Goal: Download file/media

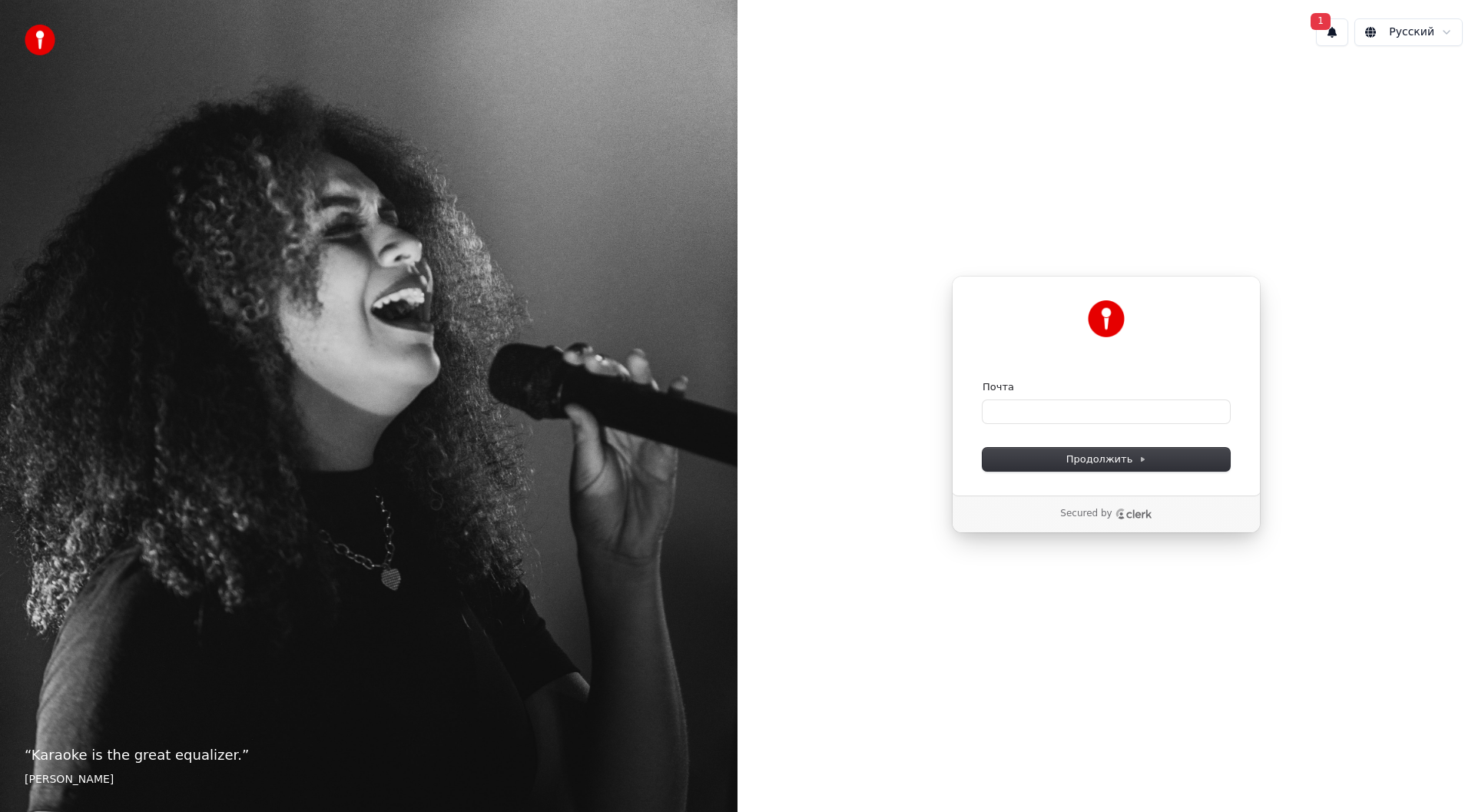
click at [1082, 387] on div "Почта" at bounding box center [1106, 387] width 248 height 14
click at [1078, 403] on input "Почта" at bounding box center [1106, 411] width 248 height 23
click at [1078, 407] on input "Почта" at bounding box center [1106, 411] width 248 height 23
click at [1079, 415] on input "Почта" at bounding box center [1106, 411] width 248 height 23
click at [1086, 462] on span "Продолжить" at bounding box center [1107, 459] width 81 height 14
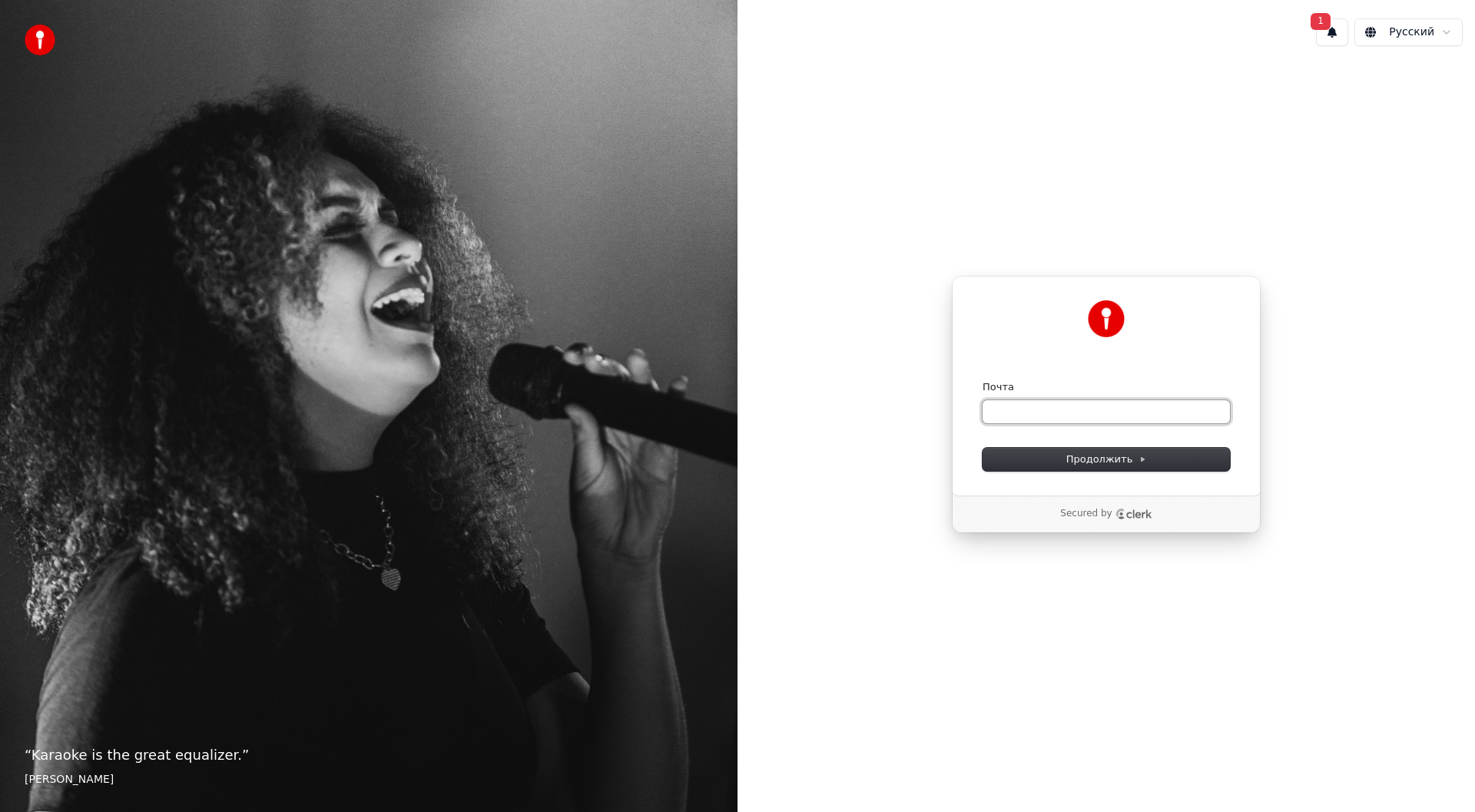
click at [1090, 411] on input "Почта" at bounding box center [1106, 411] width 248 height 23
click at [1102, 460] on span "Продолжить" at bounding box center [1107, 459] width 81 height 14
type input "**********"
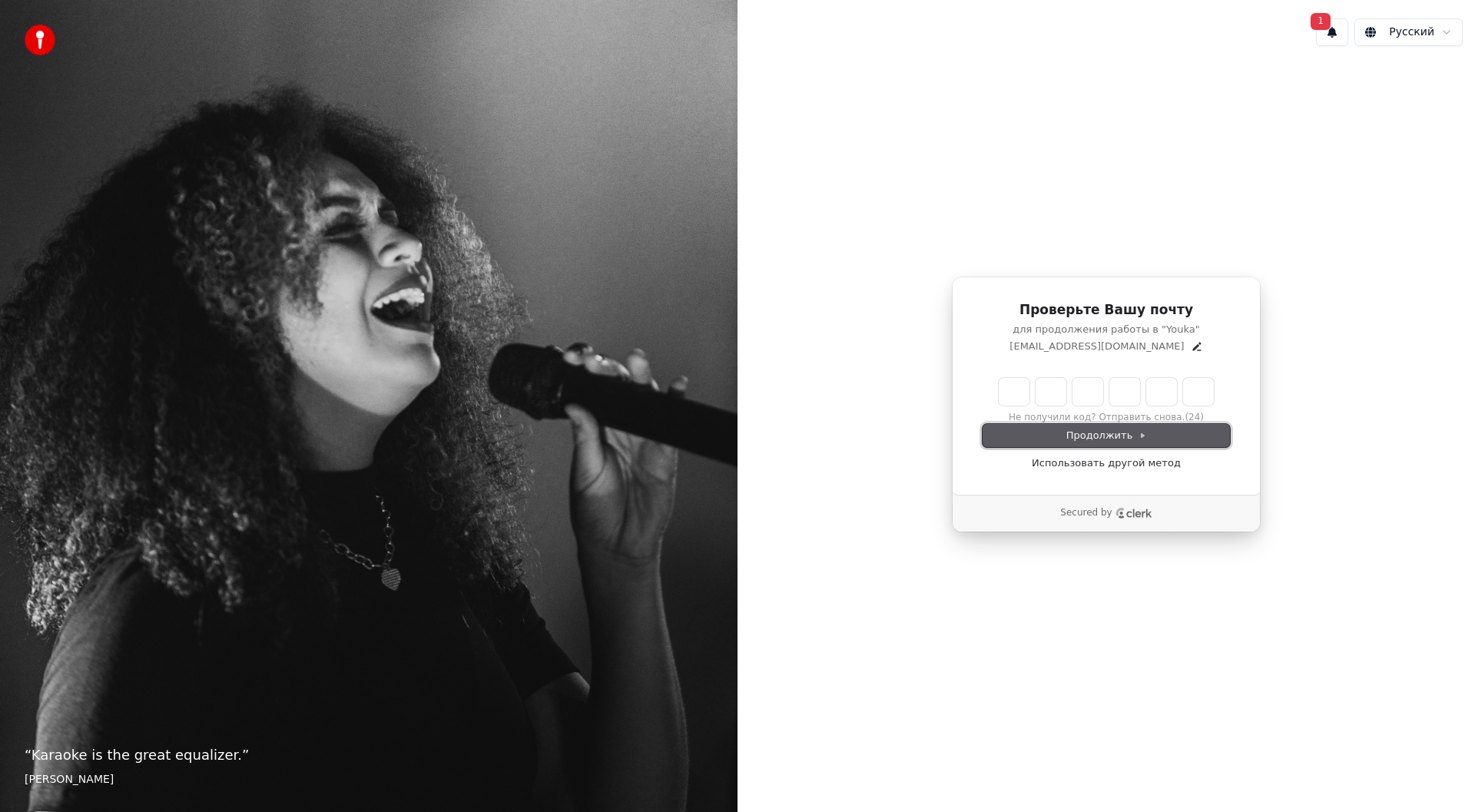
click at [1106, 439] on span "Продолжить" at bounding box center [1107, 436] width 81 height 14
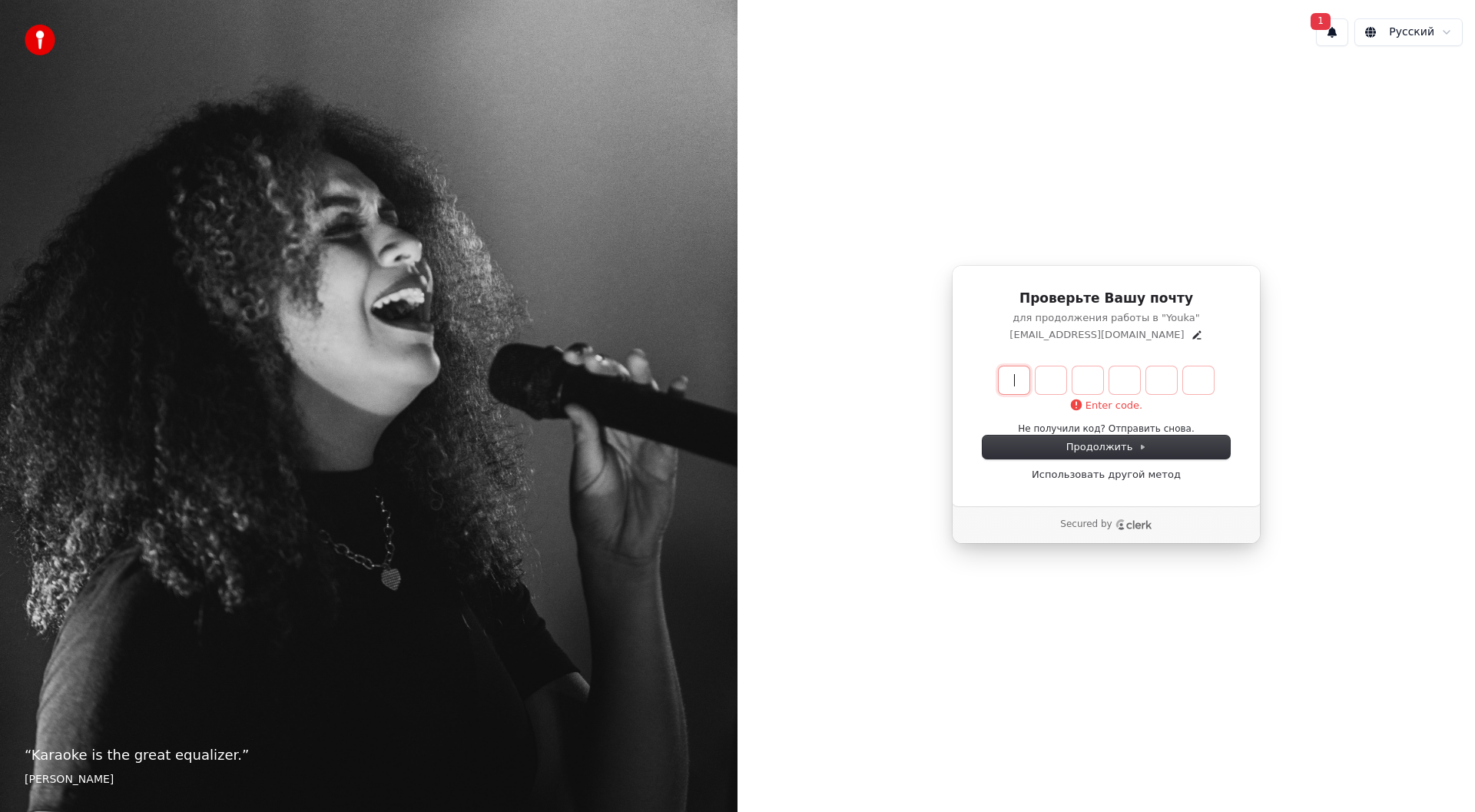
click at [1018, 378] on input "Enter verification code" at bounding box center [1121, 380] width 246 height 27
type input "******"
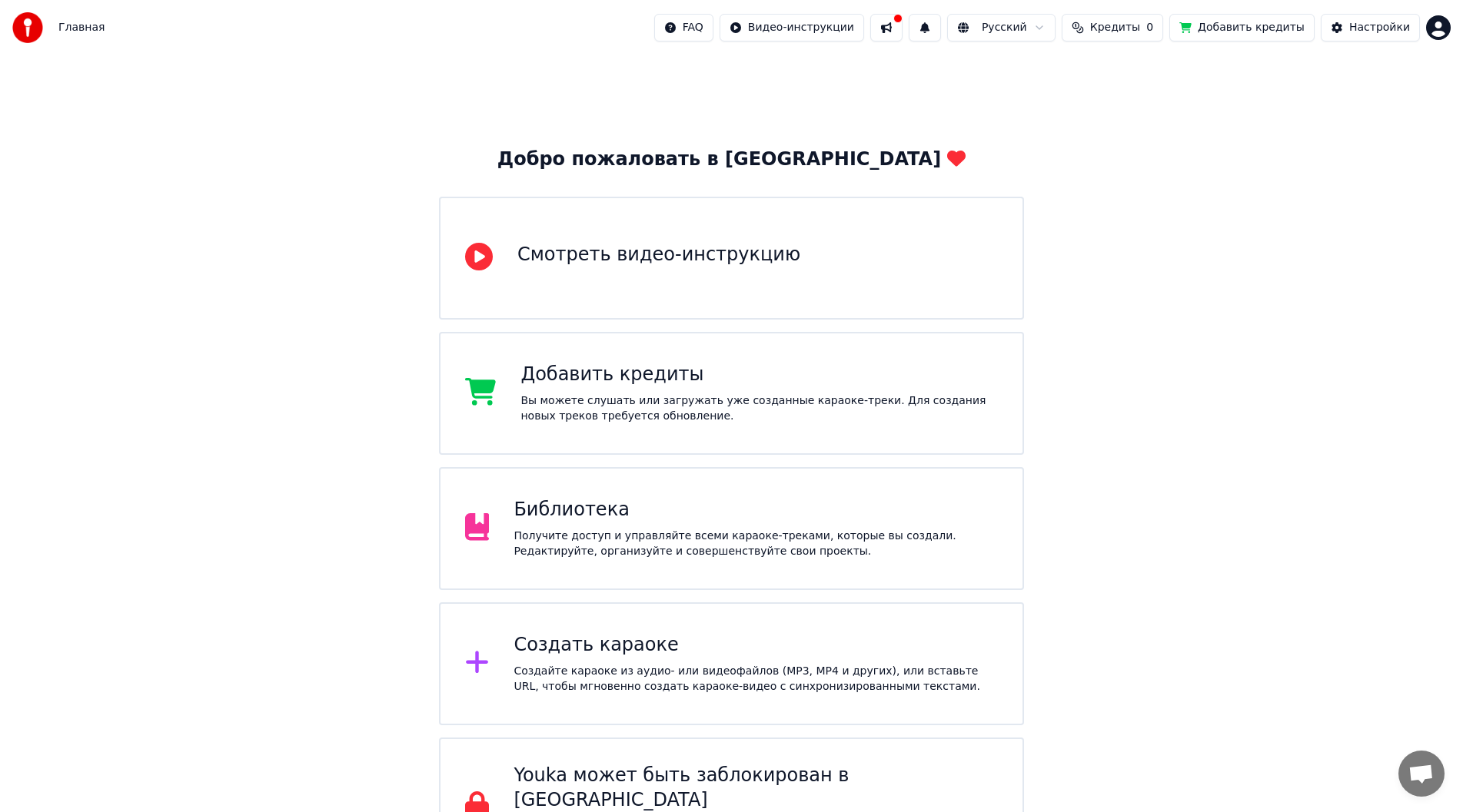
click at [653, 527] on div "Библиотека Получите доступ и управляйте всеми караоке-треками, которые вы созда…" at bounding box center [755, 528] width 484 height 62
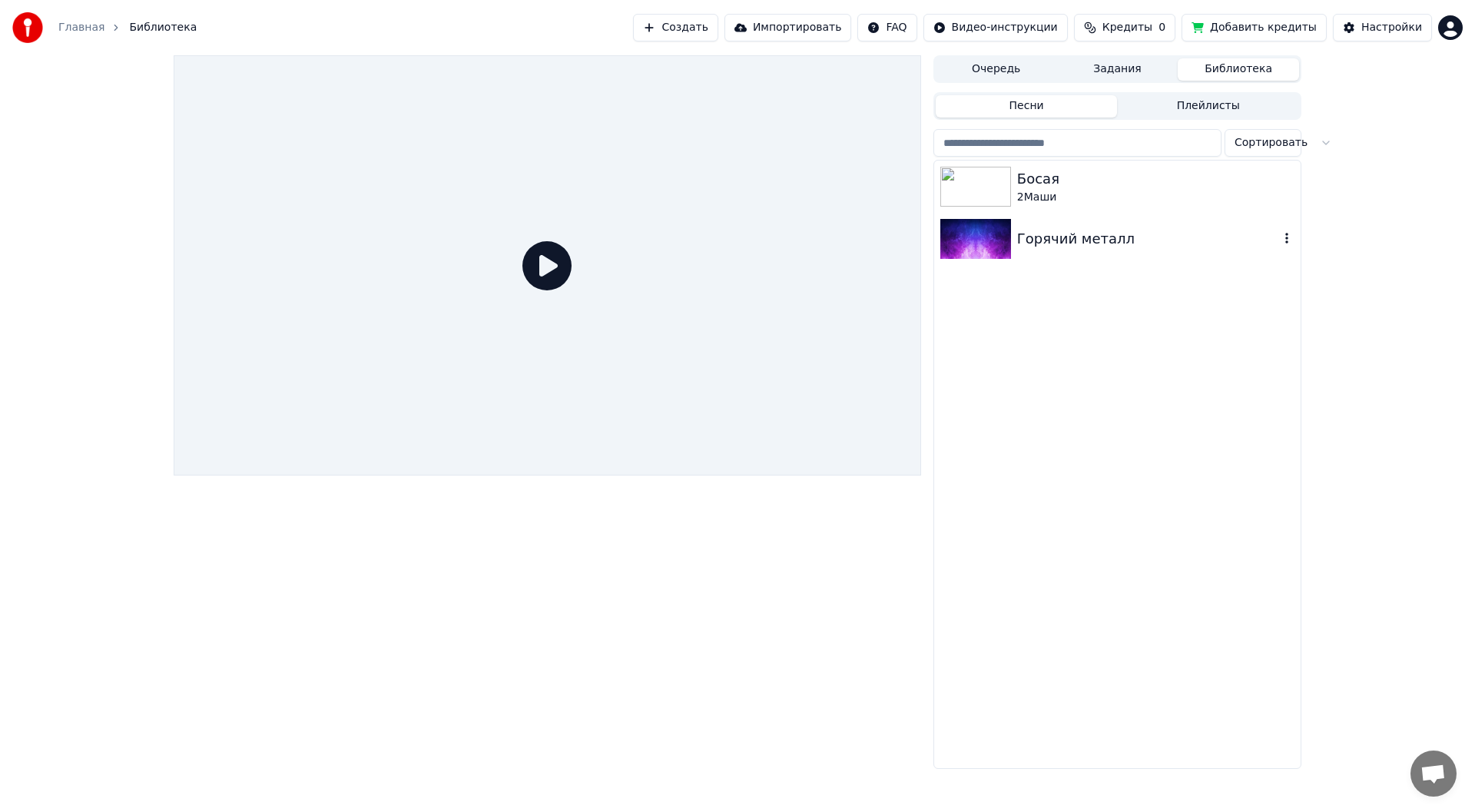
click at [1101, 242] on div "Горячий металл" at bounding box center [1149, 238] width 262 height 21
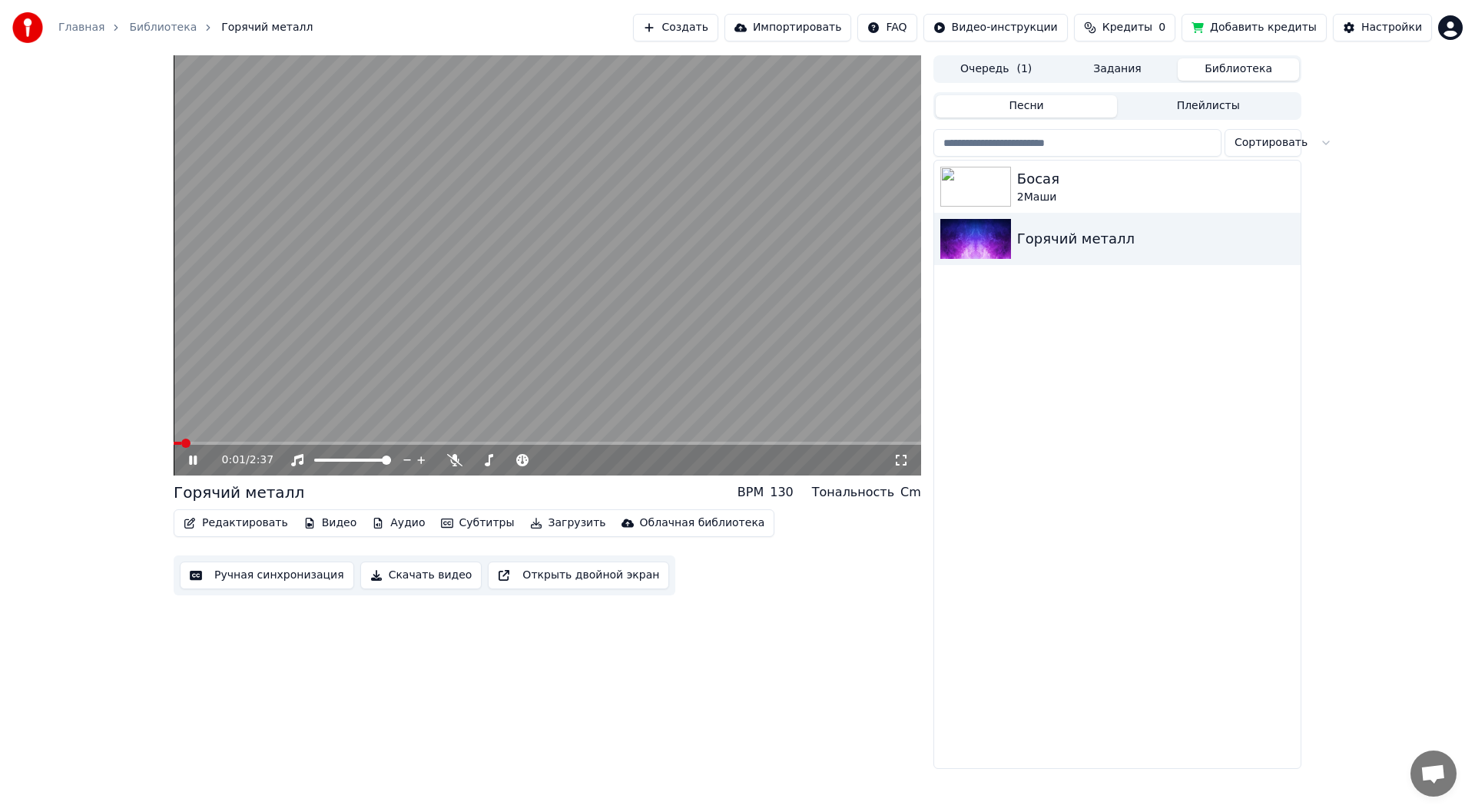
click at [225, 439] on video at bounding box center [547, 266] width 748 height 421
click at [195, 463] on icon at bounding box center [193, 460] width 9 height 11
click at [543, 528] on button "Загрузить" at bounding box center [568, 522] width 88 height 21
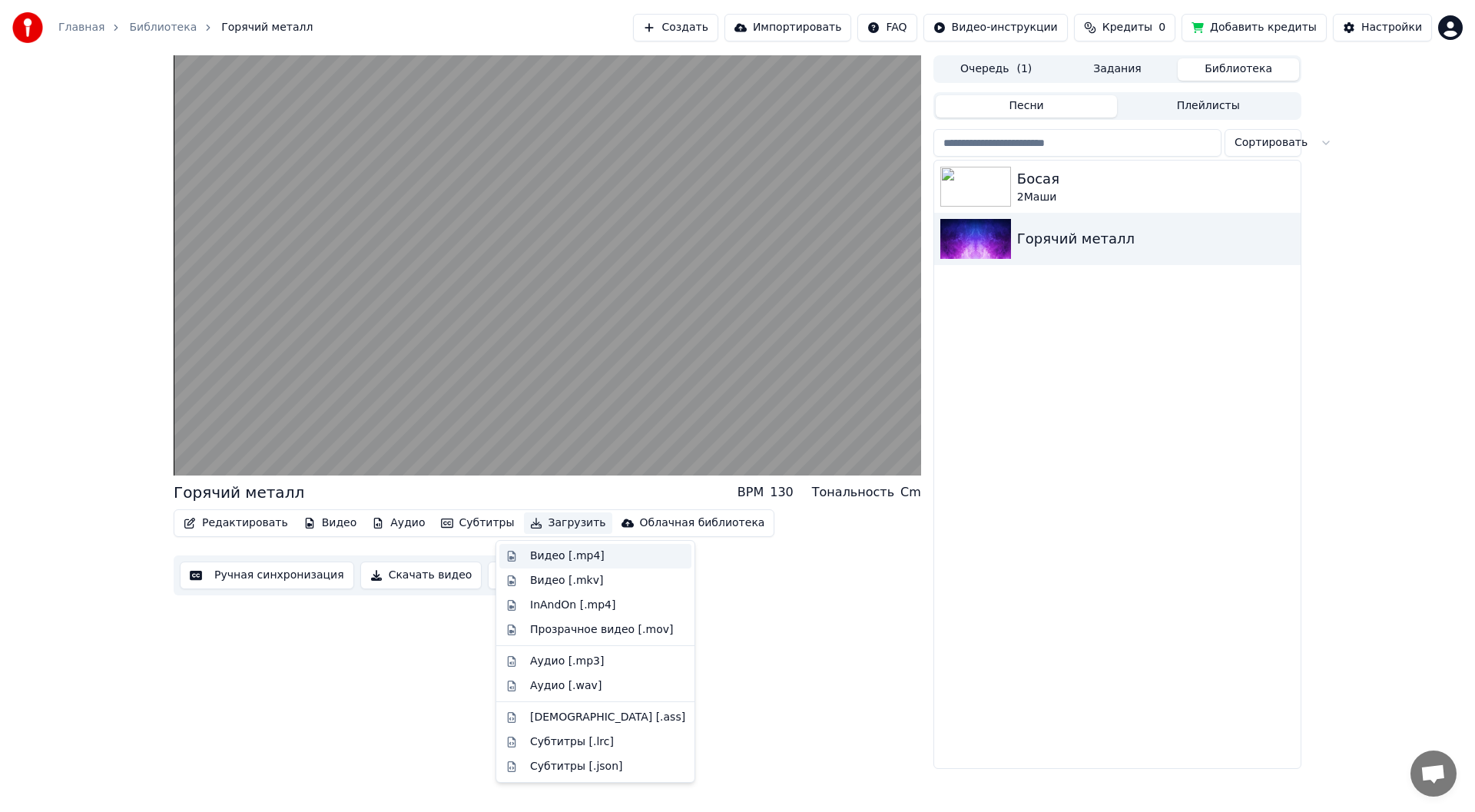
click at [547, 557] on div "Видео [.mp4]" at bounding box center [567, 556] width 75 height 15
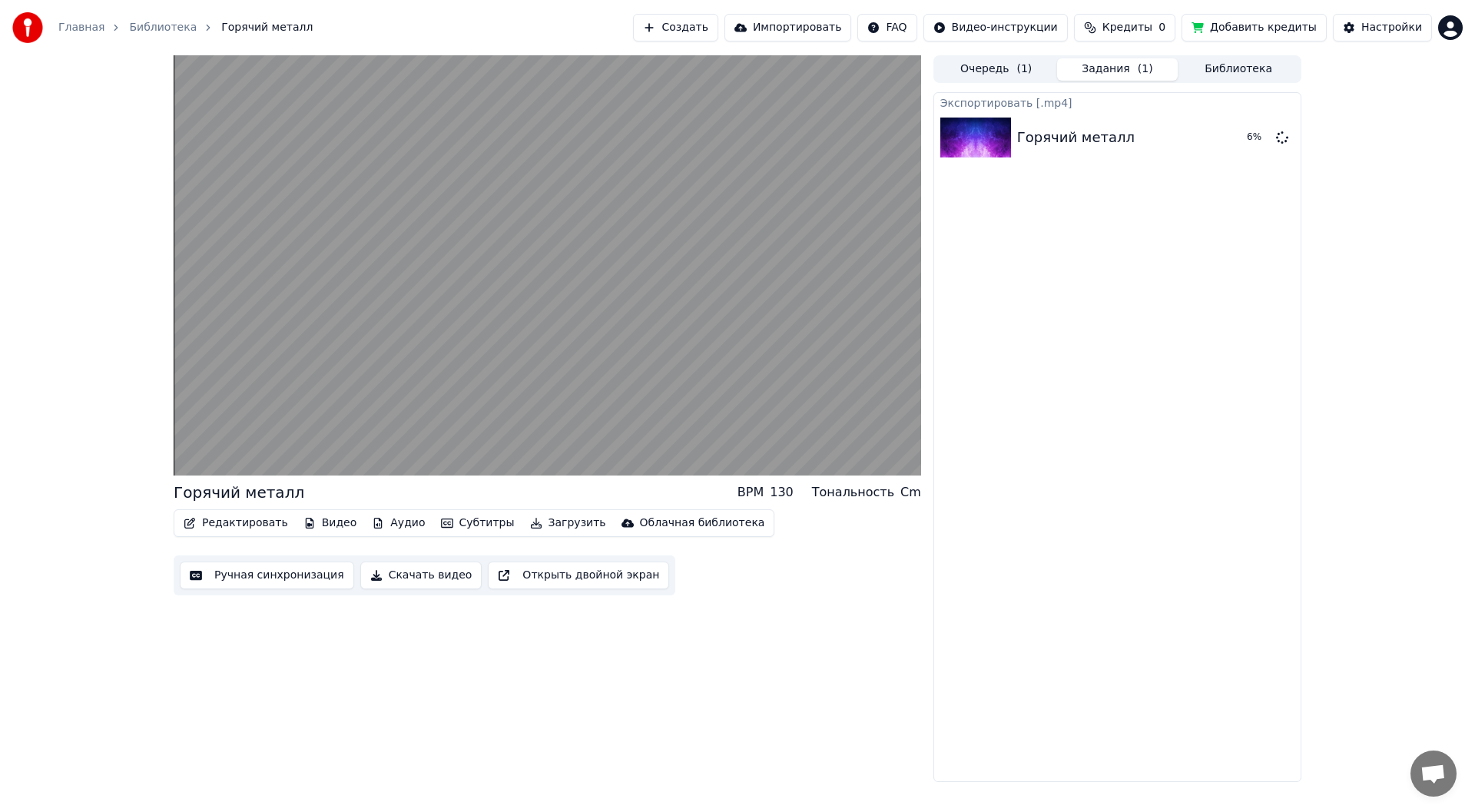
click at [423, 578] on button "Скачать видео" at bounding box center [421, 576] width 122 height 27
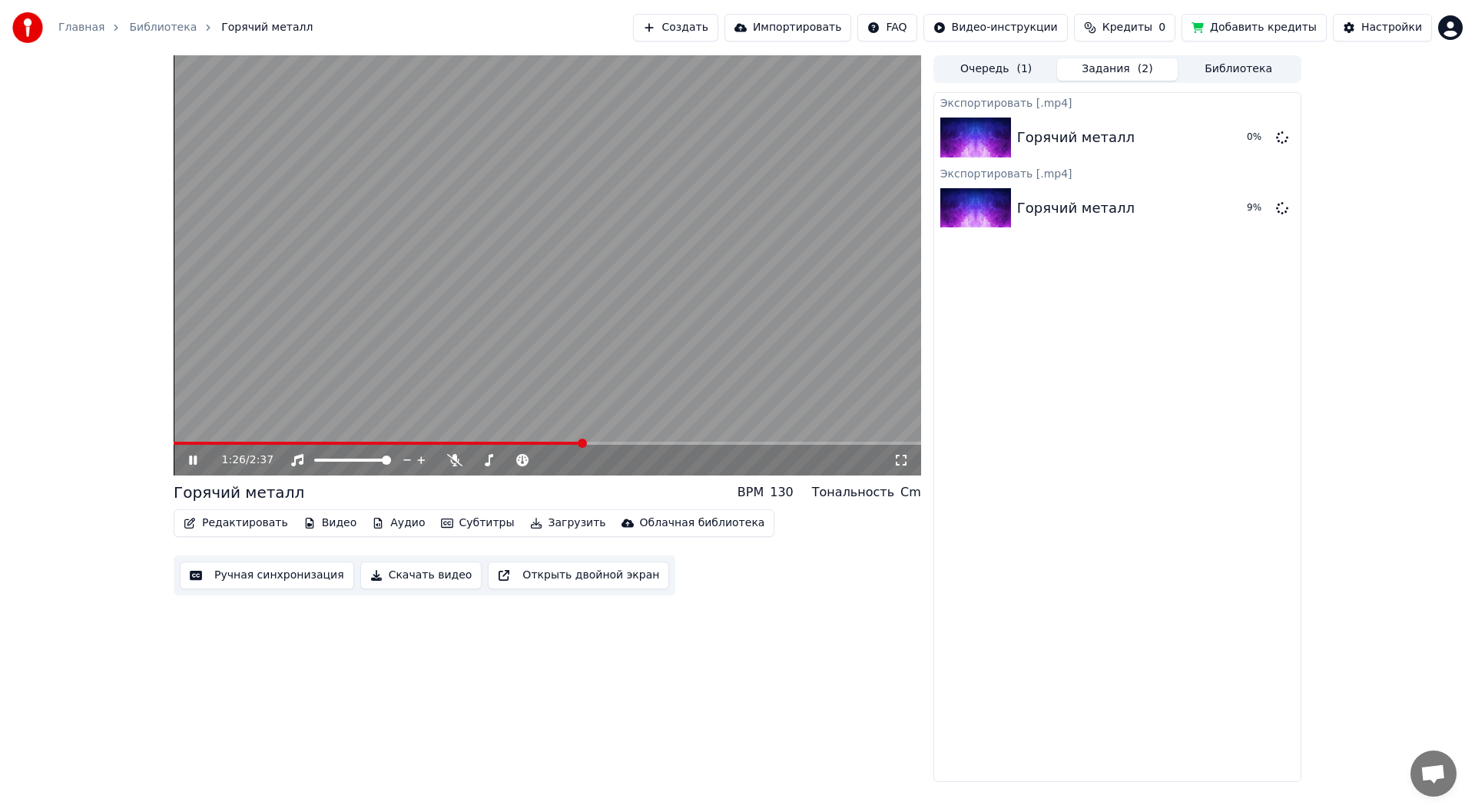
click at [194, 454] on icon at bounding box center [204, 460] width 36 height 12
click at [458, 463] on icon at bounding box center [455, 460] width 15 height 12
click at [190, 457] on icon at bounding box center [193, 460] width 9 height 11
click at [190, 457] on icon at bounding box center [193, 460] width 8 height 9
click at [452, 457] on icon at bounding box center [455, 460] width 9 height 12
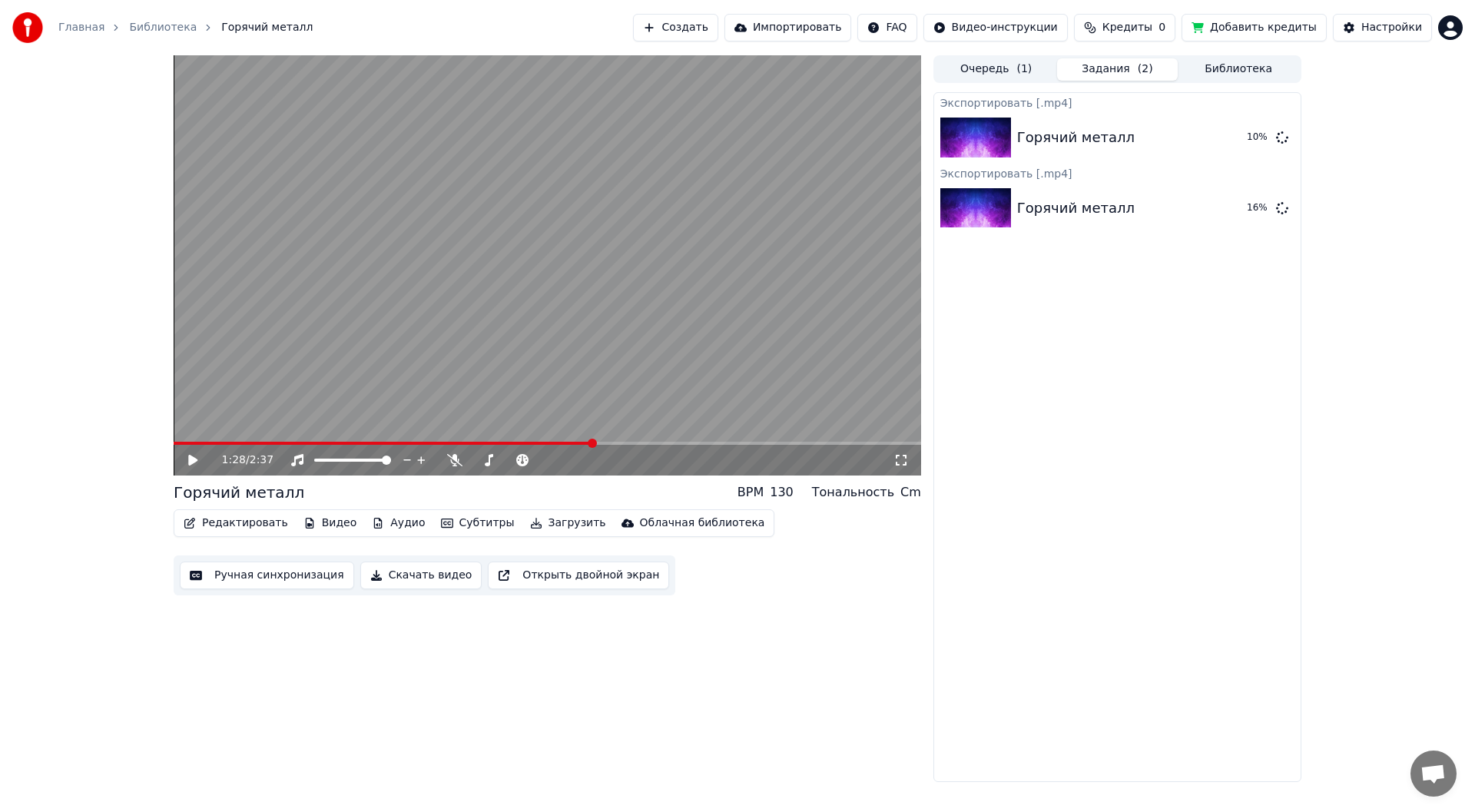
click at [185, 460] on div "1:28 / 2:37" at bounding box center [547, 460] width 735 height 15
click at [190, 459] on icon at bounding box center [193, 460] width 9 height 11
click at [1287, 133] on icon at bounding box center [1282, 136] width 12 height 12
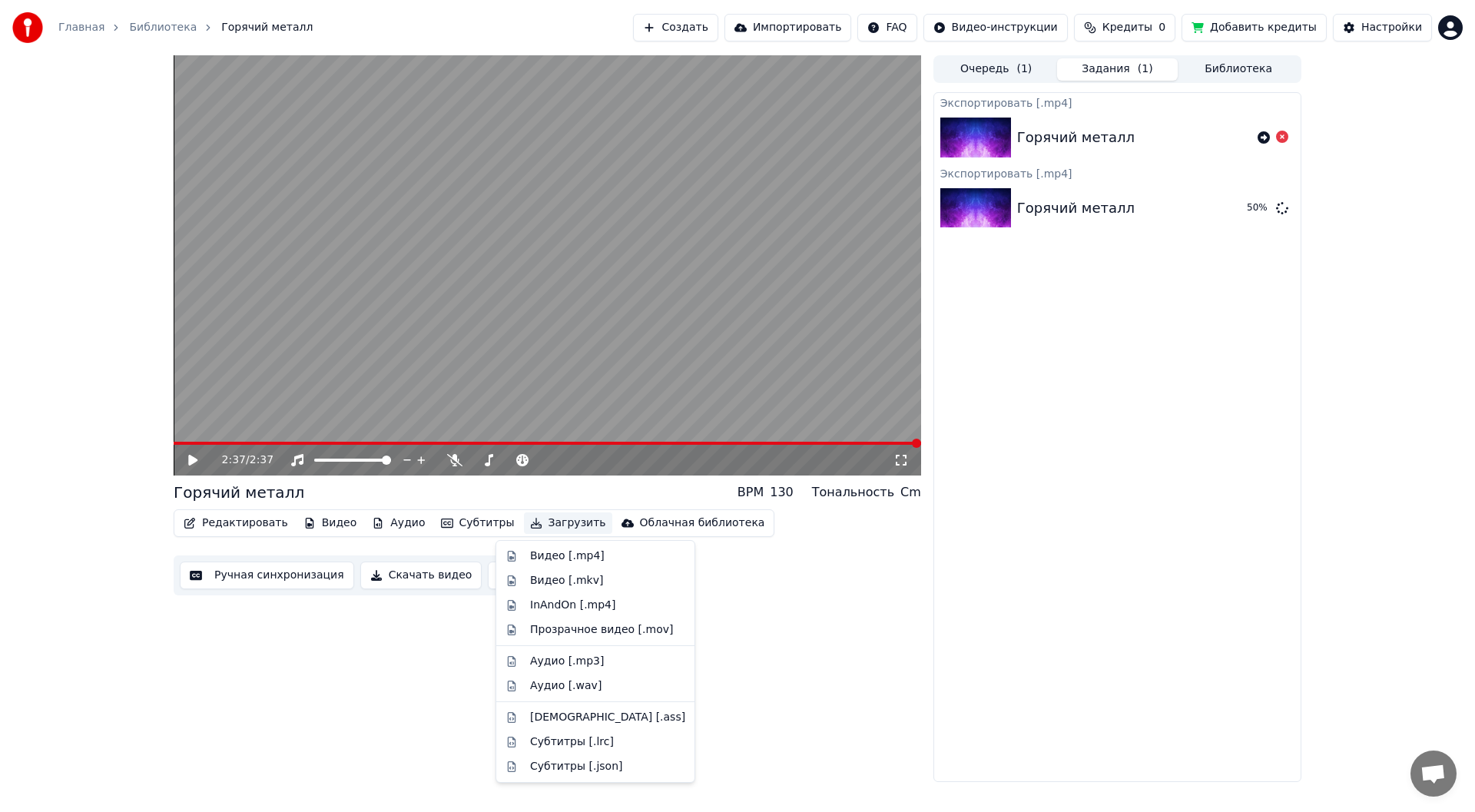
click at [559, 523] on button "Загрузить" at bounding box center [568, 522] width 88 height 21
drag, startPoint x: 559, startPoint y: 720, endPoint x: 584, endPoint y: 715, distance: 25.5
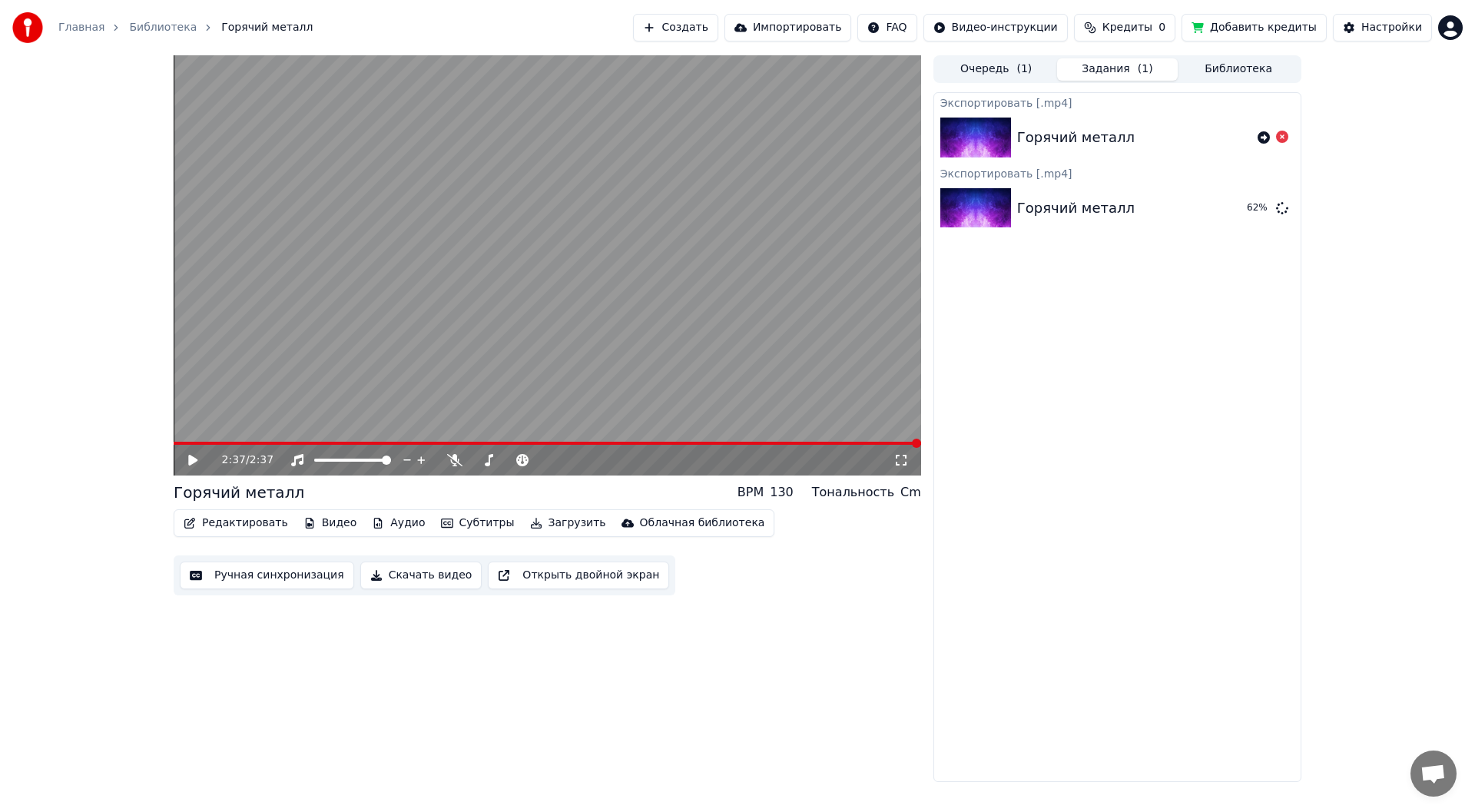
click at [843, 660] on div "2:37 / 2:37 Горячий металл BPM 130 Тональность Cm Редактировать Видео Аудио Суб…" at bounding box center [547, 419] width 748 height 727
click at [1230, 206] on button "Показать" at bounding box center [1230, 208] width 79 height 27
